Goal: Find specific page/section: Locate a particular part of the current website

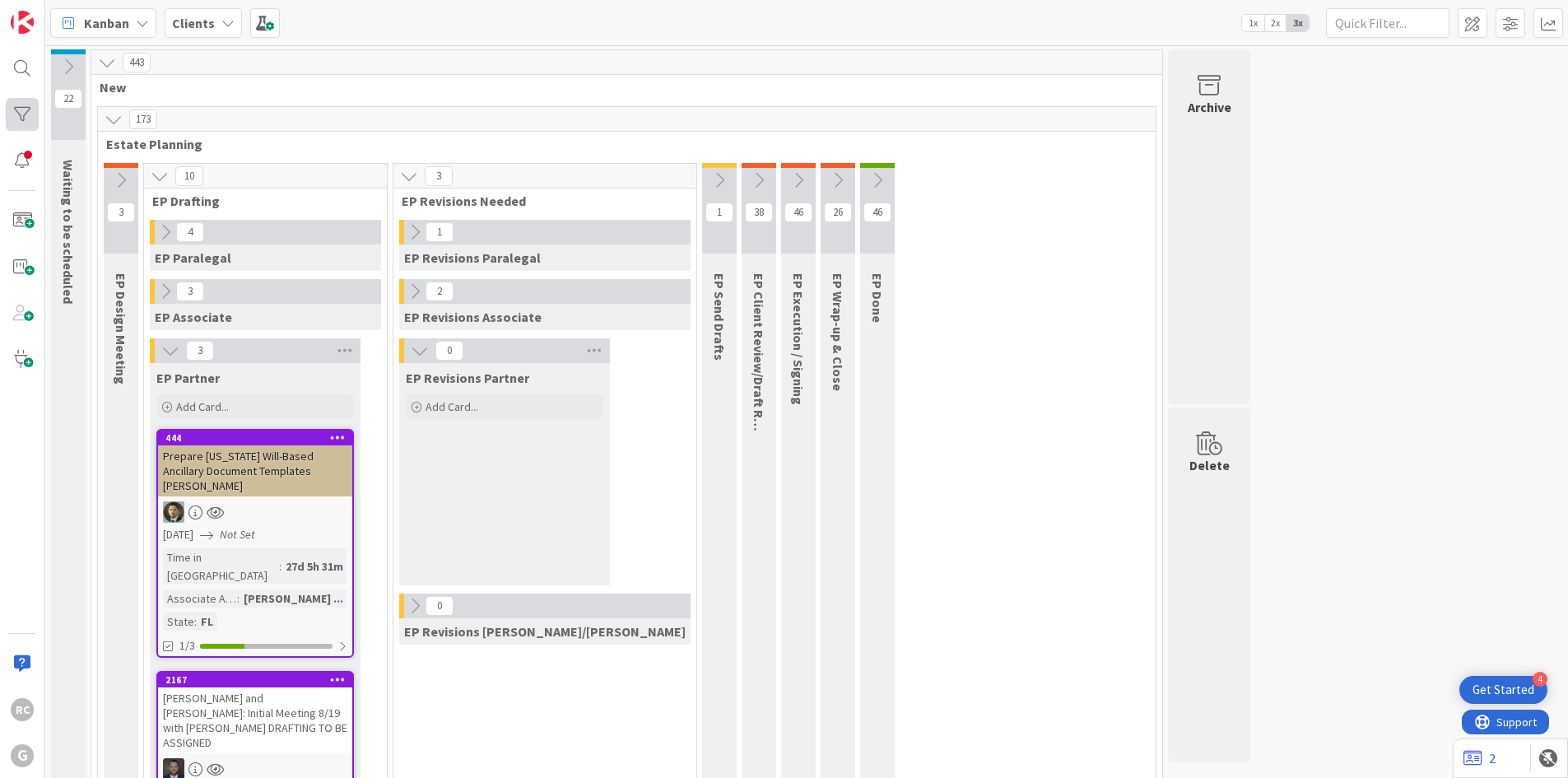
scroll to position [2910, 0]
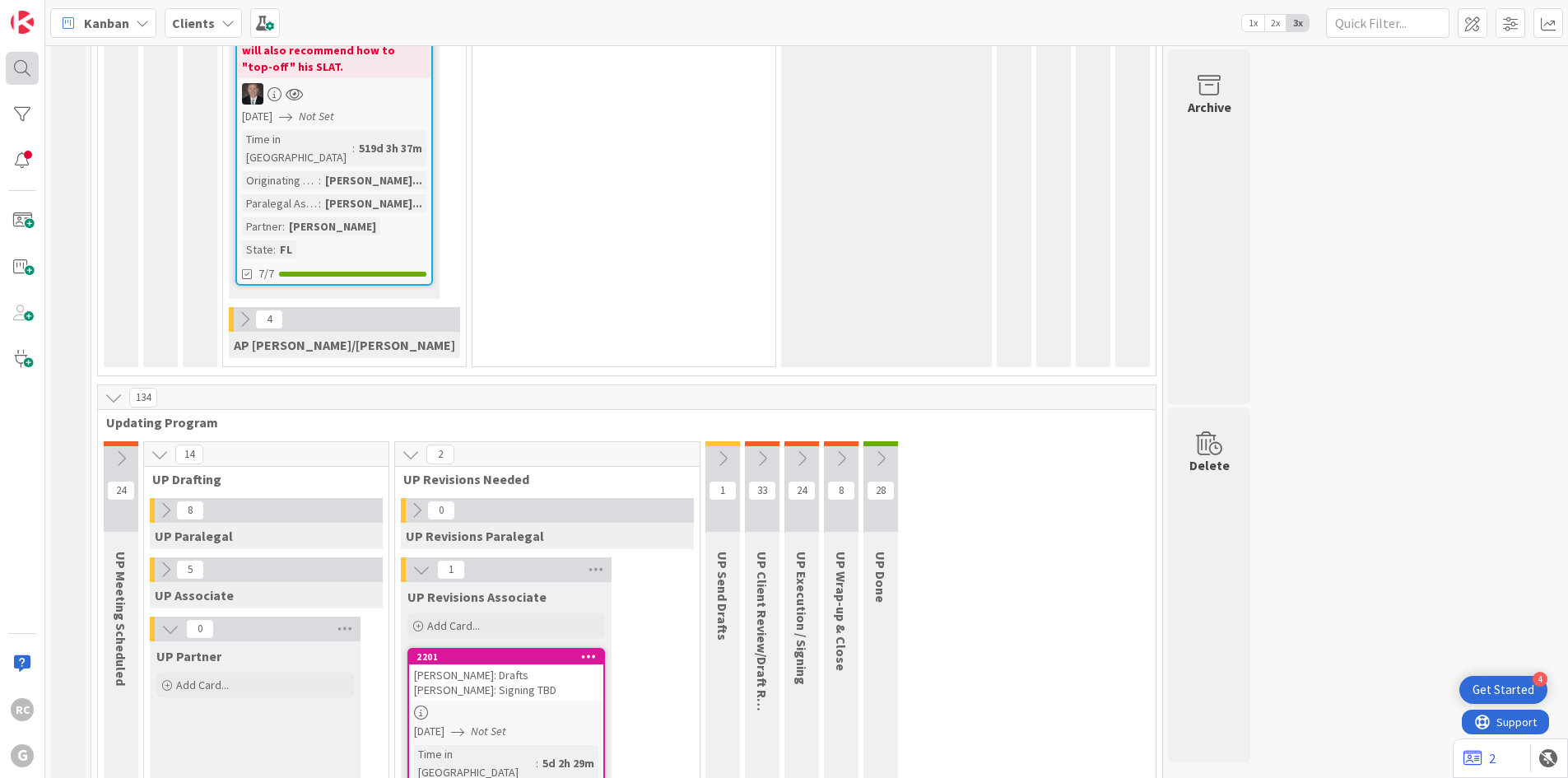
click at [28, 71] on div at bounding box center [21, 68] width 33 height 33
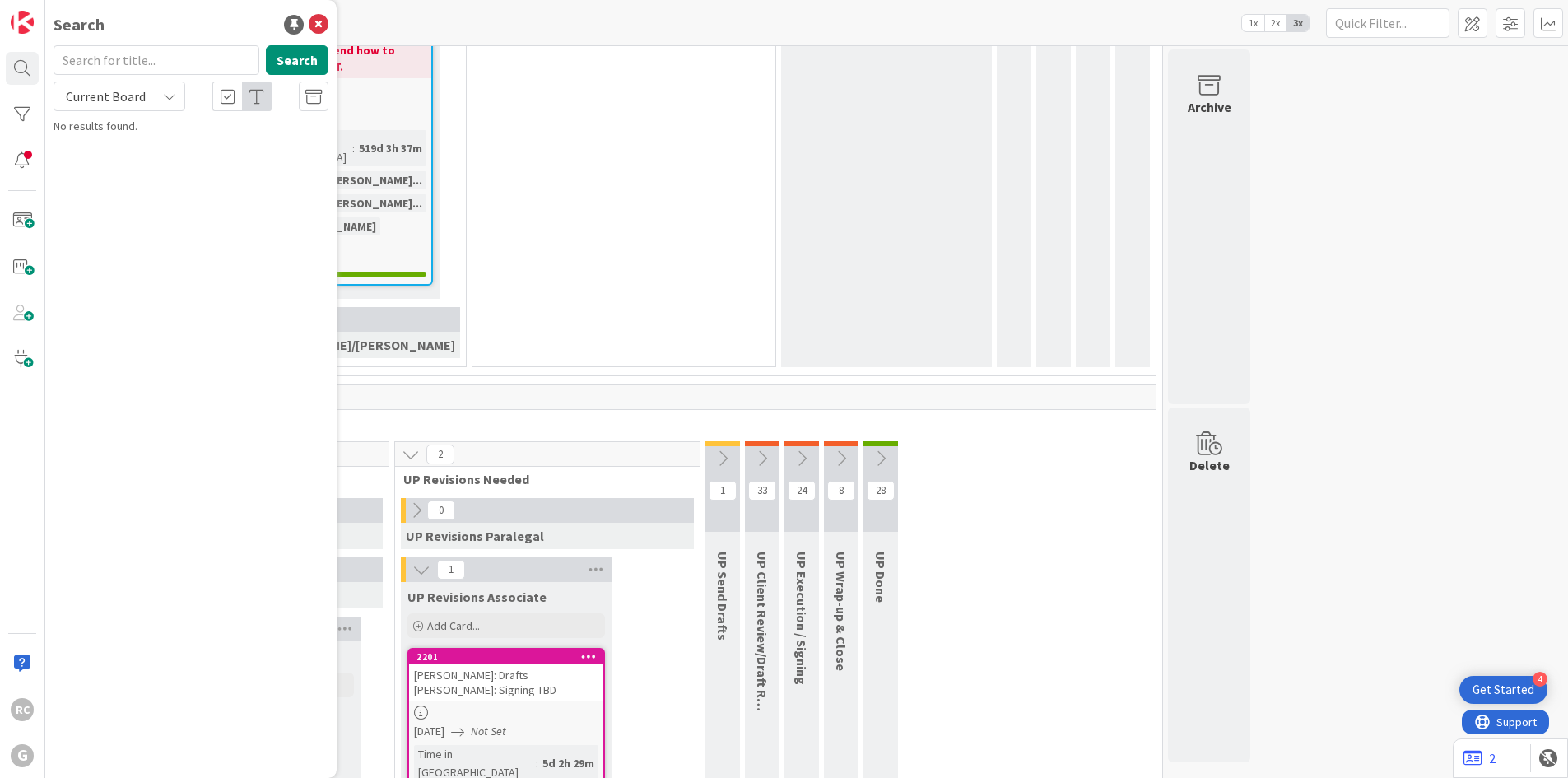
click at [203, 62] on input "text" at bounding box center [156, 60] width 206 height 29
type input "portnof"
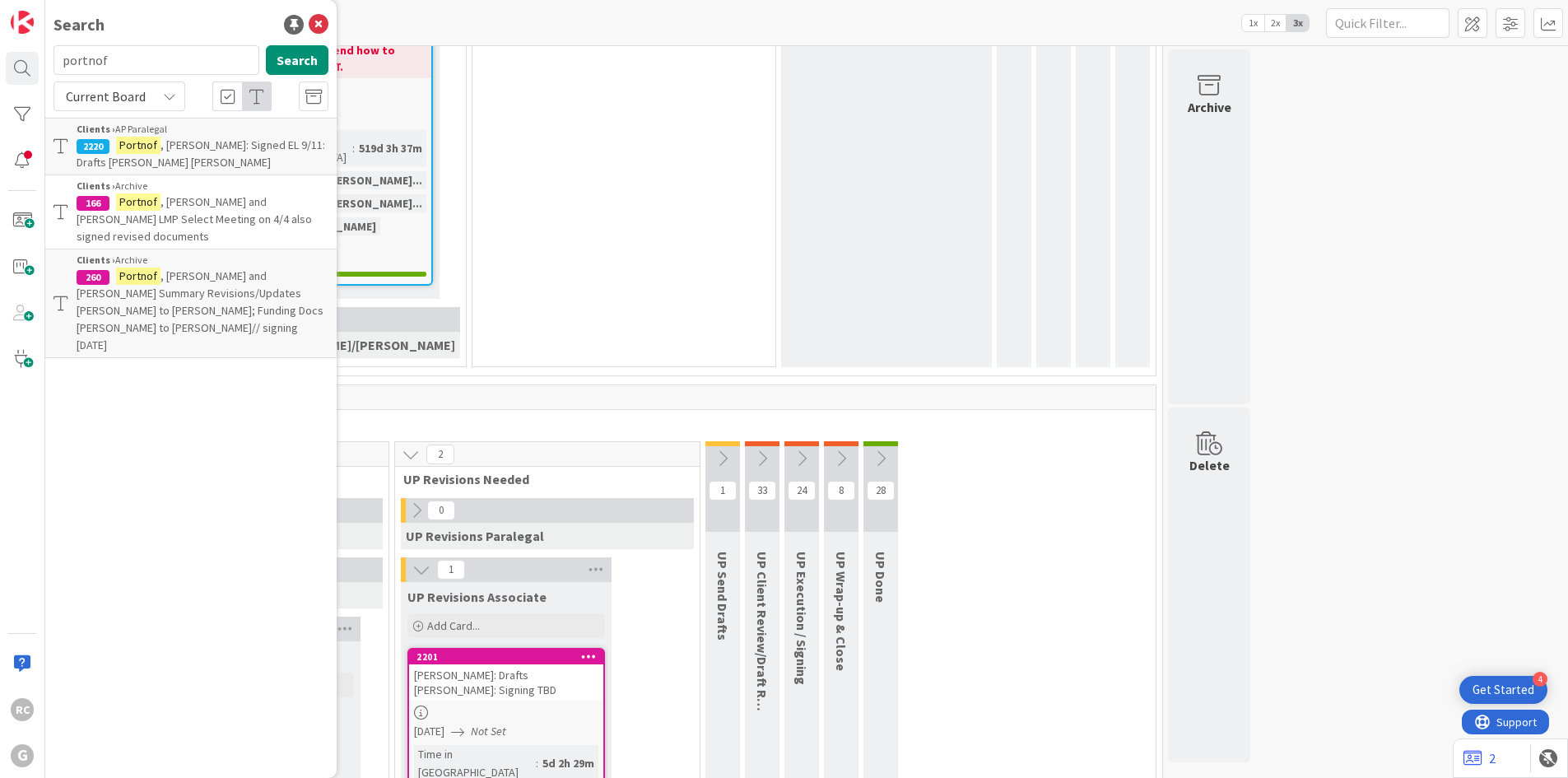
click at [187, 153] on p "[PERSON_NAME]: Signed EL 9/11: Drafts [PERSON_NAME] [PERSON_NAME]" at bounding box center [202, 153] width 252 height 35
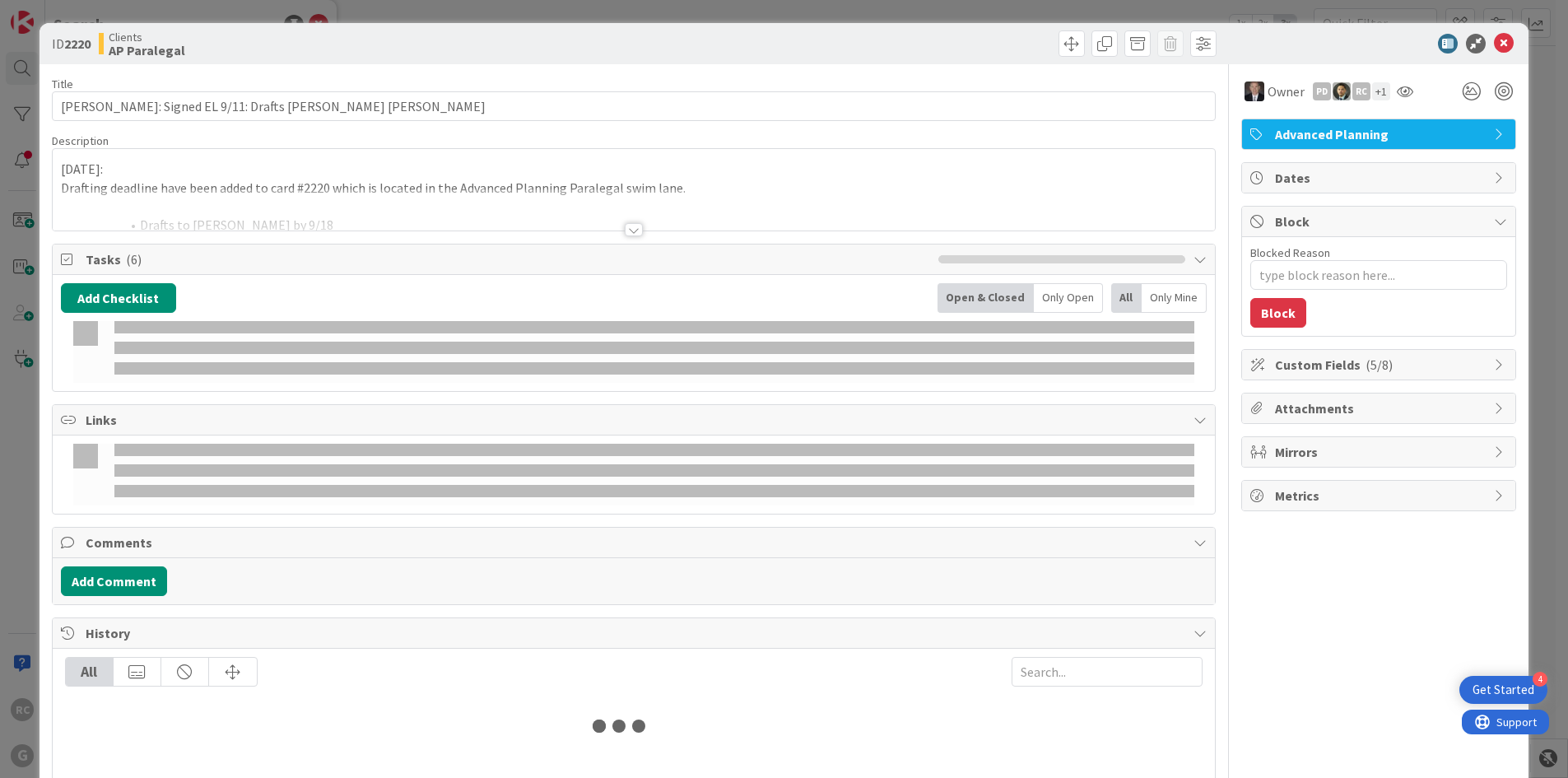
type textarea "x"
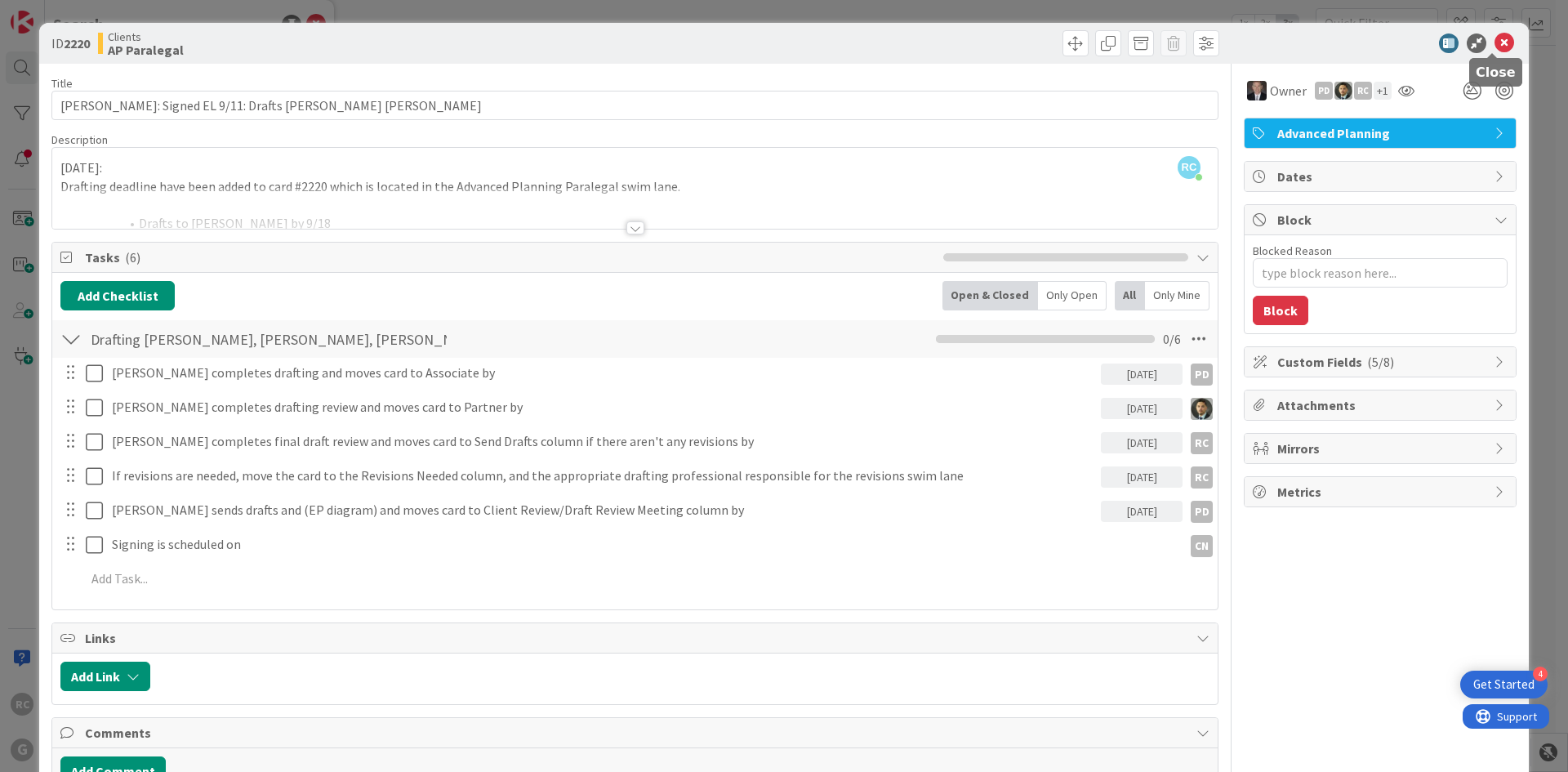
click at [1495, 41] on icon at bounding box center [1504, 43] width 19 height 19
